Goal: Information Seeking & Learning: Understand process/instructions

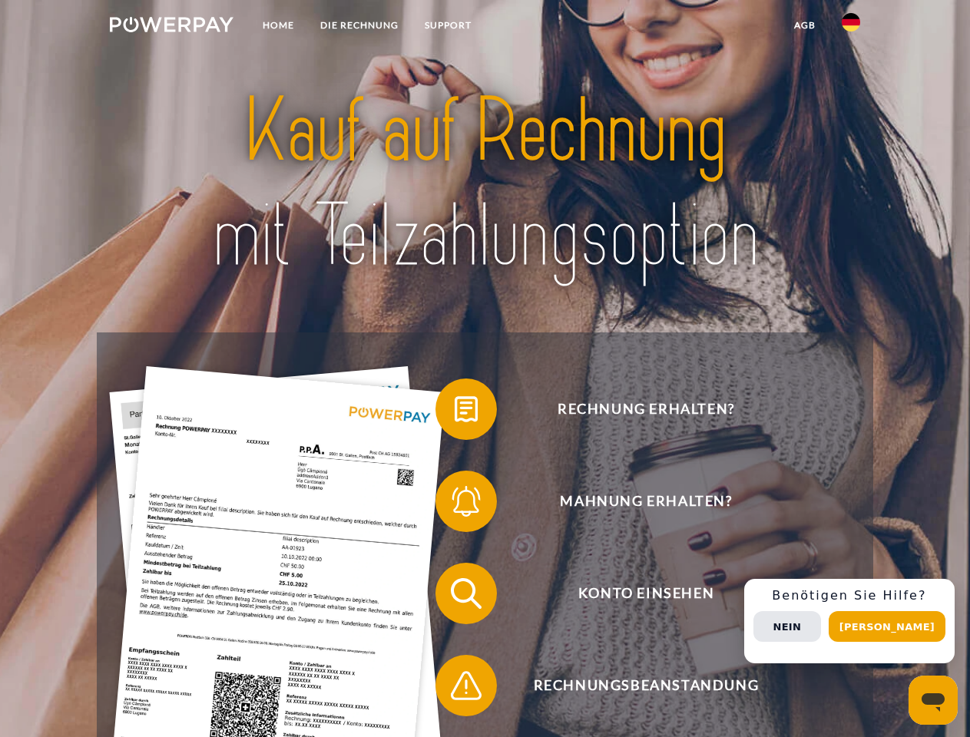
click at [171, 27] on img at bounding box center [172, 24] width 124 height 15
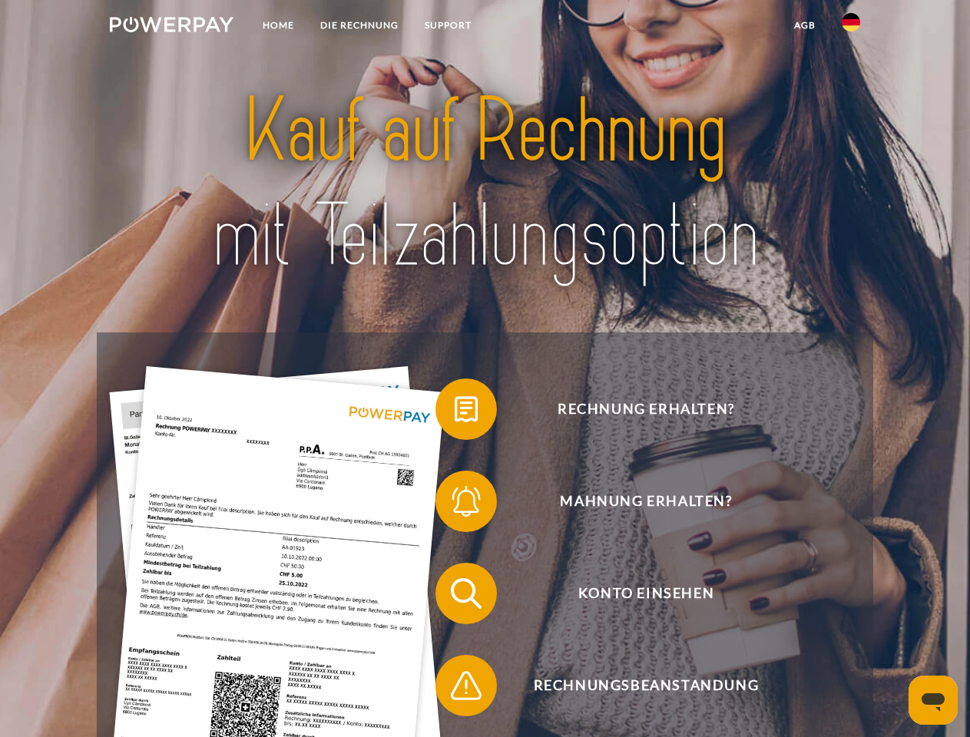
click at [851, 27] on img at bounding box center [850, 22] width 18 height 18
click at [804, 25] on link "agb" at bounding box center [805, 26] width 48 height 28
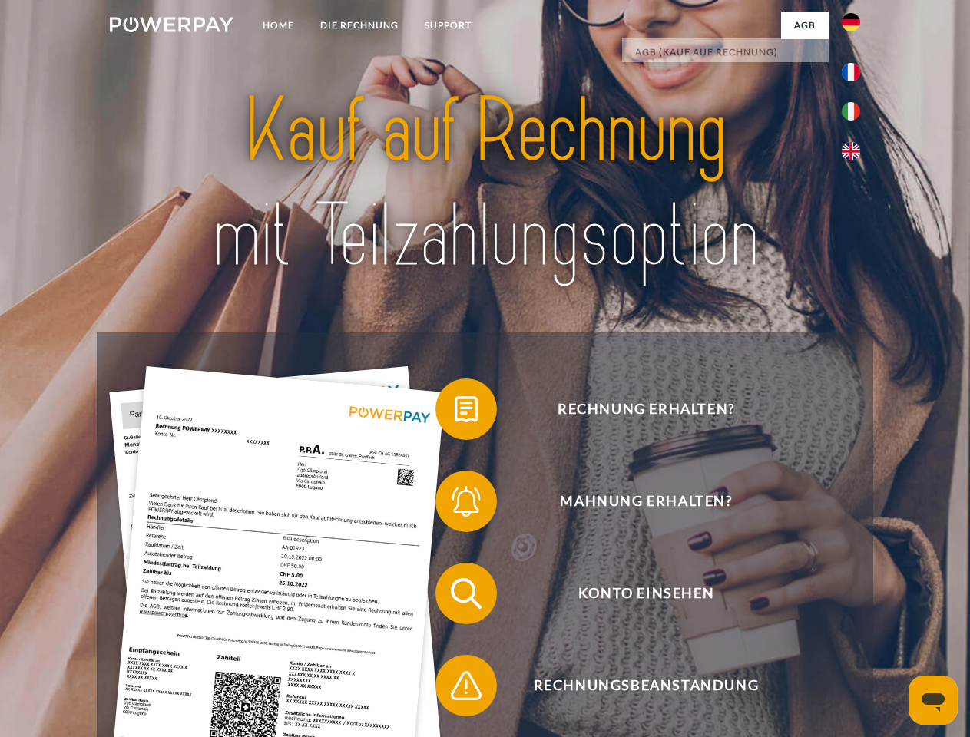
click at [455, 412] on span at bounding box center [443, 409] width 77 height 77
click at [455, 504] on span at bounding box center [443, 501] width 77 height 77
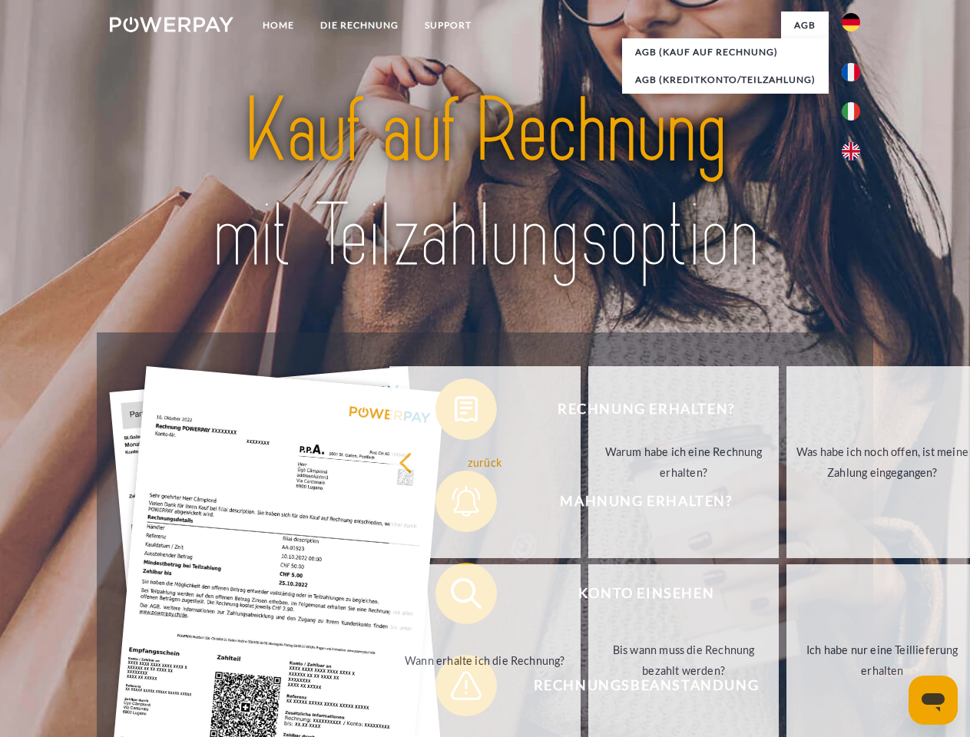
click at [588, 597] on link "Bis wann muss die Rechnung bezahlt werden?" at bounding box center [683, 660] width 191 height 192
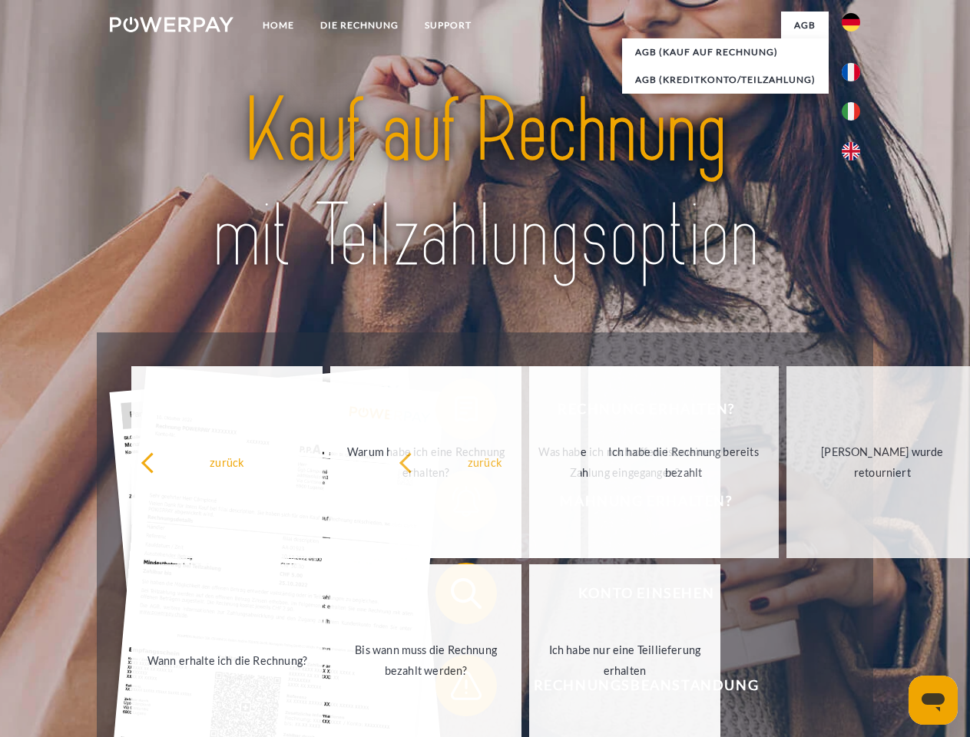
click at [455, 689] on span at bounding box center [443, 685] width 77 height 77
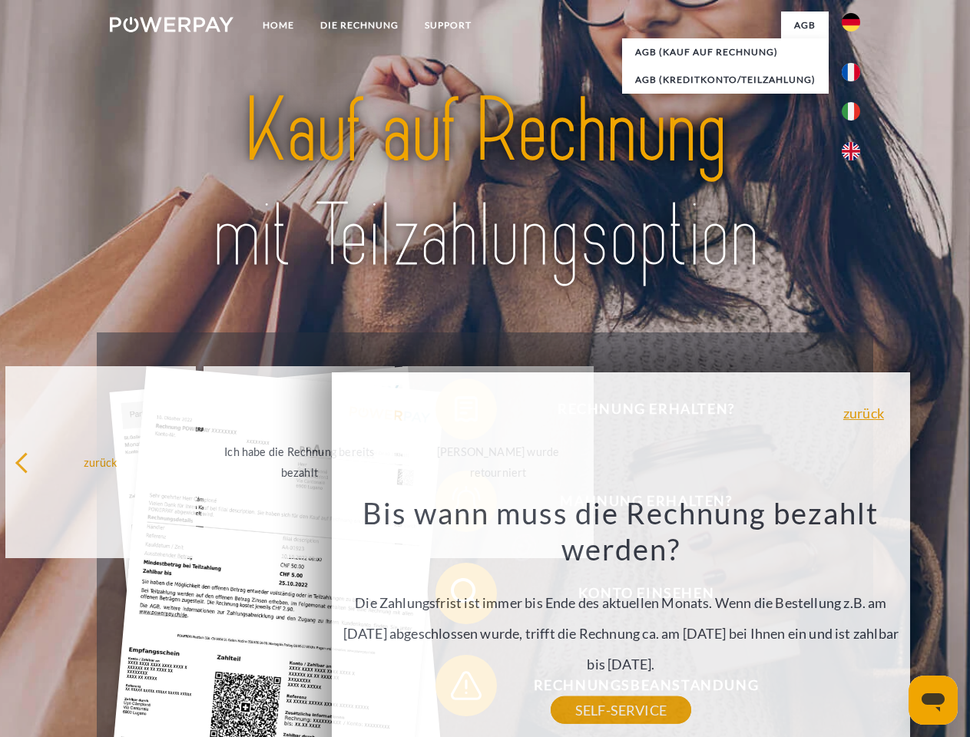
click at [855, 621] on div "Rechnung erhalten? Mahnung erhalten? Konto einsehen" at bounding box center [484, 639] width 775 height 614
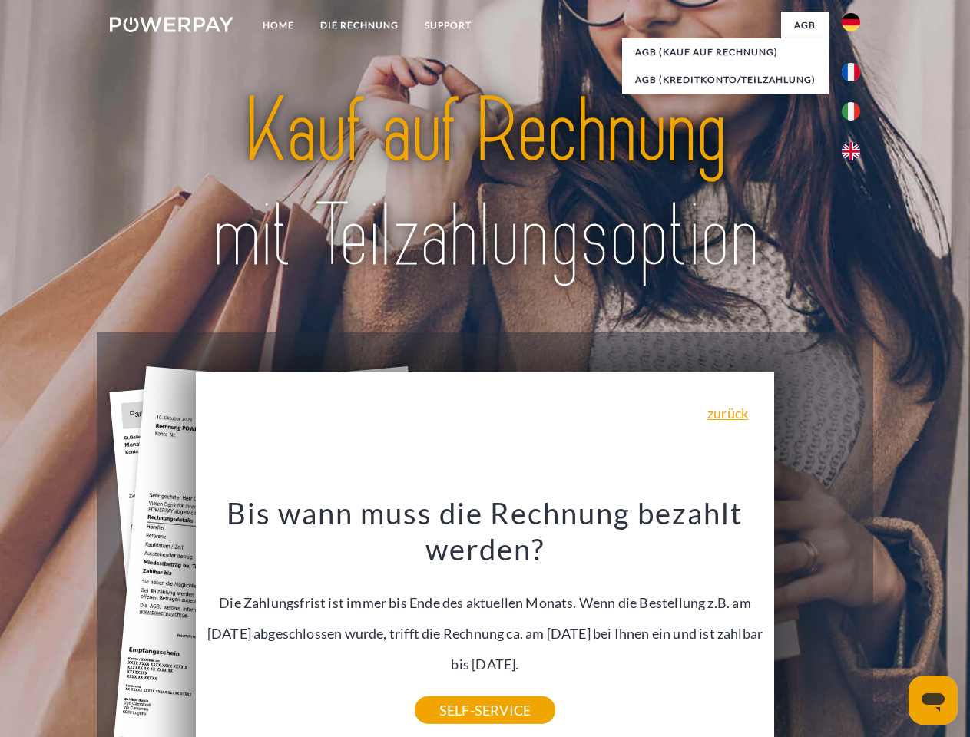
click at [817, 624] on span "Konto einsehen" at bounding box center [646, 593] width 376 height 61
click at [892, 626] on header "Home DIE RECHNUNG SUPPORT" at bounding box center [485, 530] width 970 height 1060
